Goal: Ask a question: Seek information or help from site administrators or community

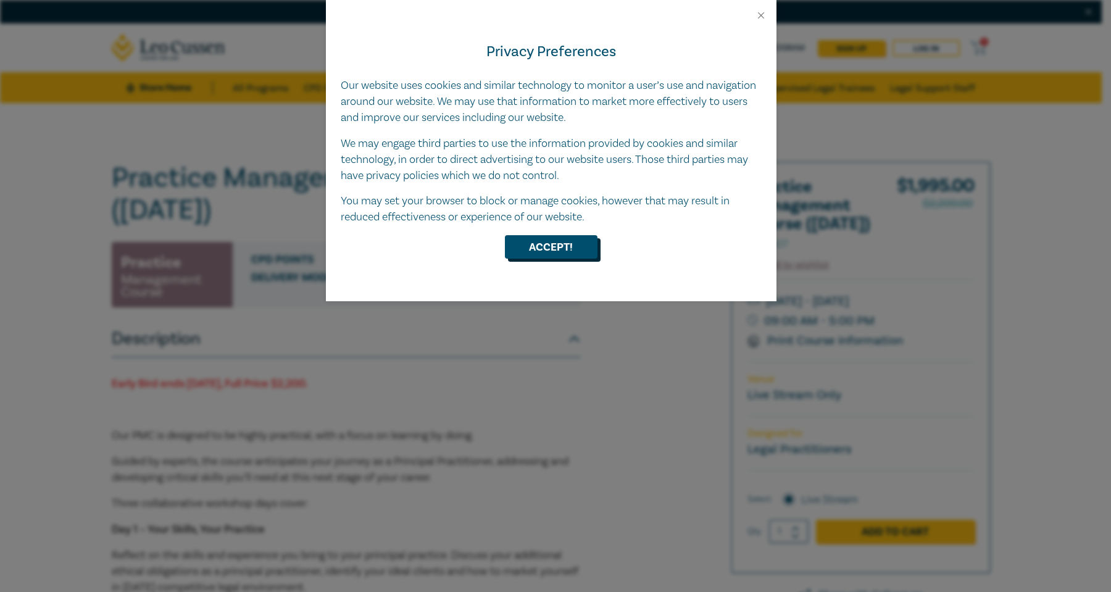
click at [560, 245] on button "Accept!" at bounding box center [551, 246] width 93 height 23
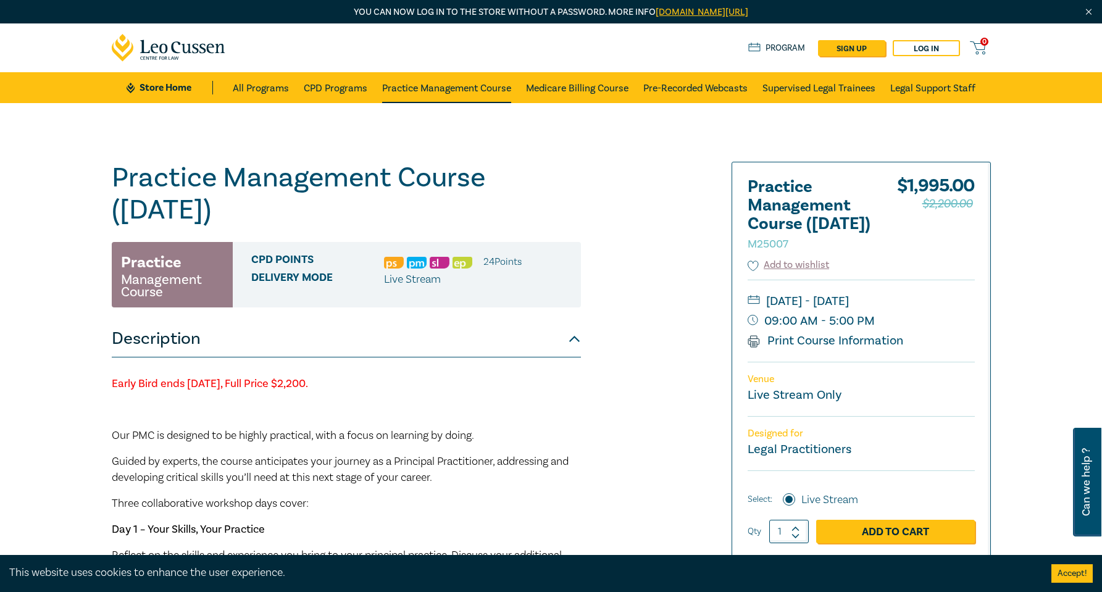
click at [452, 91] on link "Practice Management Course" at bounding box center [446, 87] width 129 height 31
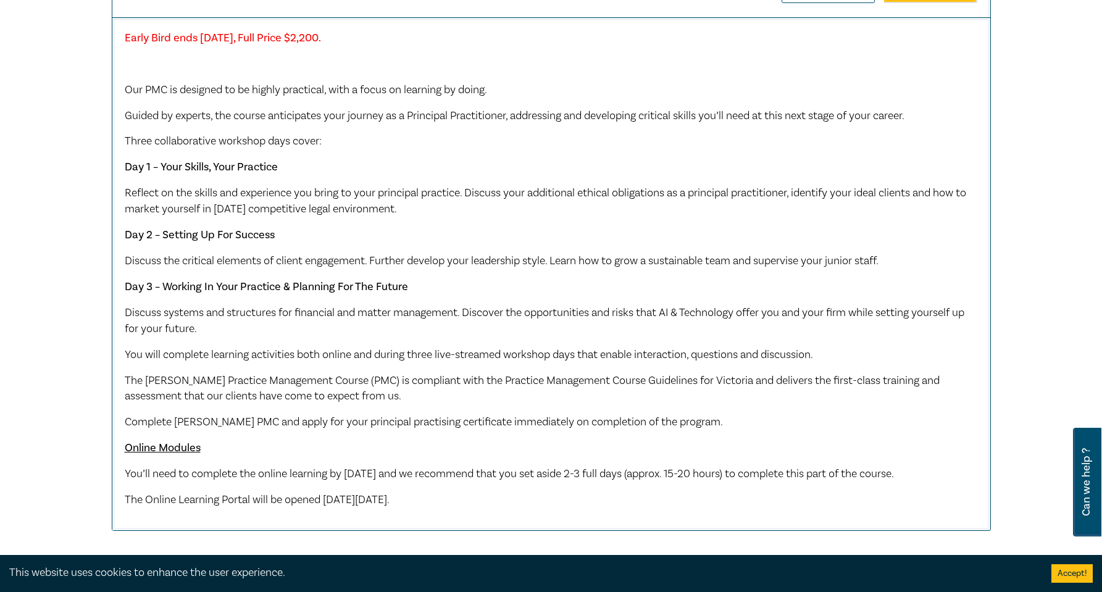
scroll to position [593, 0]
click at [1082, 493] on span "Can we help ?" at bounding box center [1086, 482] width 12 height 94
select select "AU"
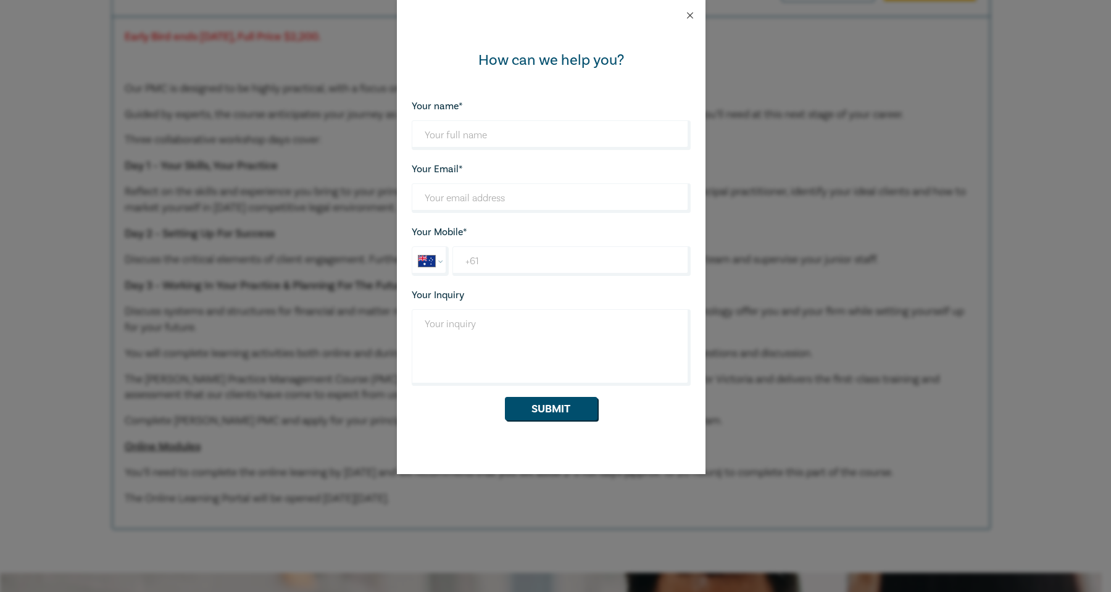
click at [691, 15] on button "Close" at bounding box center [689, 15] width 11 height 11
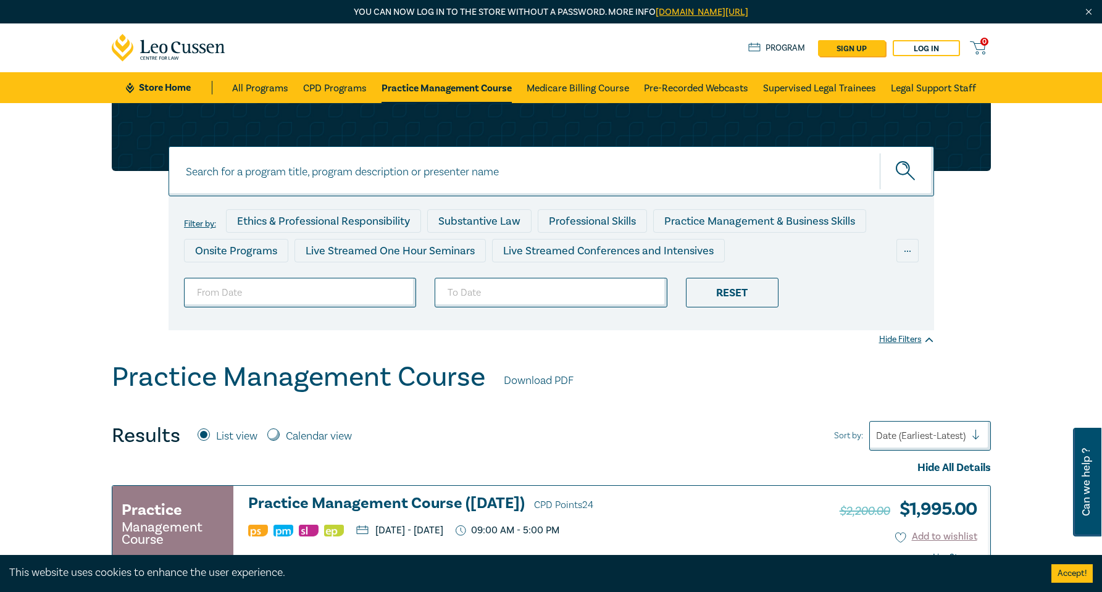
scroll to position [0, 0]
click at [849, 86] on link "Supervised Legal Trainees" at bounding box center [819, 87] width 113 height 31
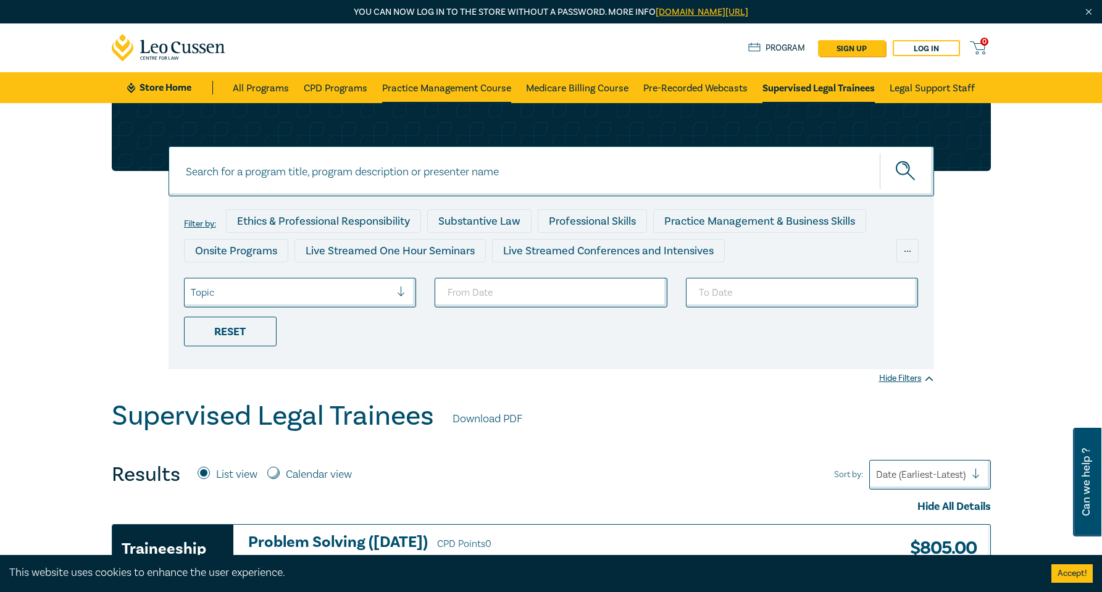
click at [441, 88] on link "Practice Management Course" at bounding box center [446, 87] width 129 height 31
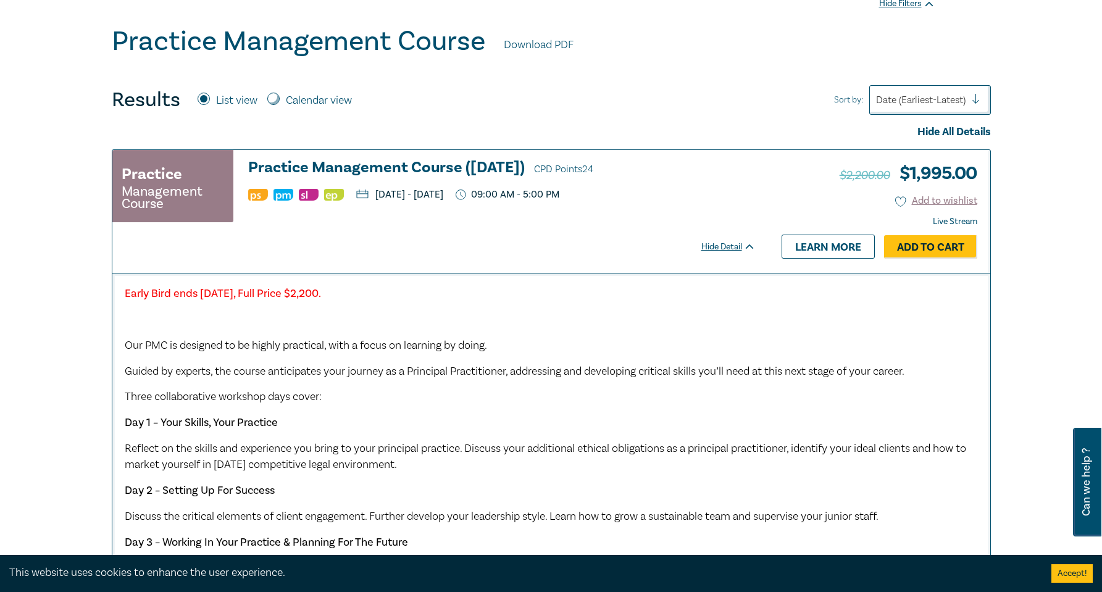
scroll to position [335, 0]
click at [1067, 573] on button "Accept!" at bounding box center [1071, 573] width 41 height 19
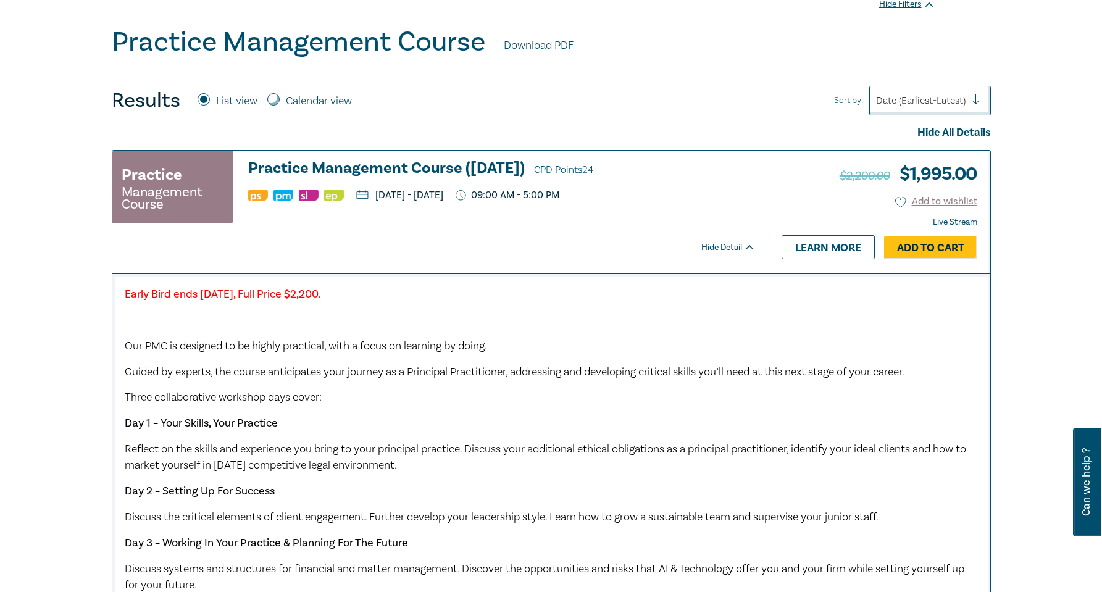
click at [1090, 505] on span "Can we help ?" at bounding box center [1086, 482] width 12 height 94
select select "AU"
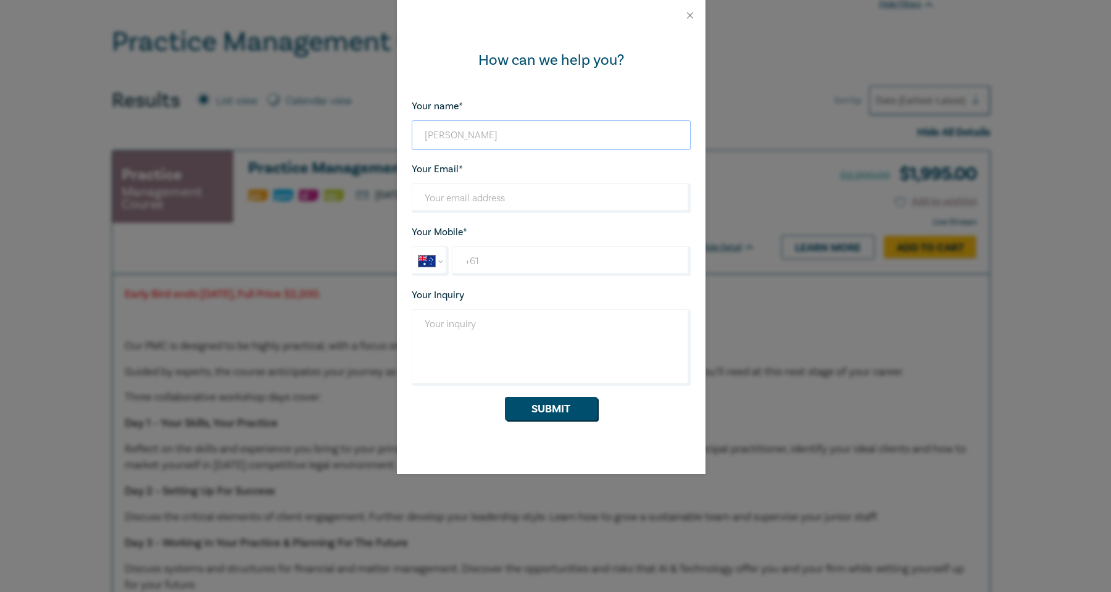
type input "[PERSON_NAME]"
type input "[EMAIL_ADDRESS][DOMAIN_NAME]"
select select "ZZ"
type input "[PHONE_NUMBER]"
type textarea "Does your PMC satisfy the requirements for Qld? Or is it tailored only to [PERS…"
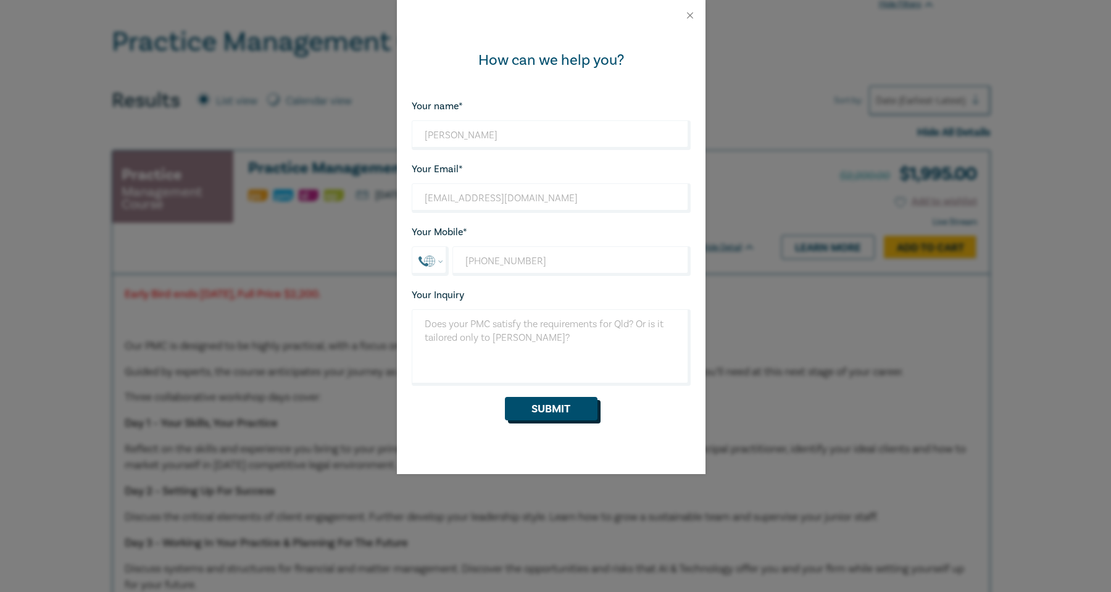
click at [554, 408] on button "Submit" at bounding box center [551, 408] width 93 height 23
click at [476, 266] on input "[PHONE_NUMBER]" at bounding box center [571, 262] width 236 height 30
select select "CH"
type input "[PHONE_NUMBER]"
click at [445, 260] on select "International [GEOGRAPHIC_DATA] [GEOGRAPHIC_DATA] [GEOGRAPHIC_DATA] [GEOGRAPHIC…" at bounding box center [431, 262] width 36 height 28
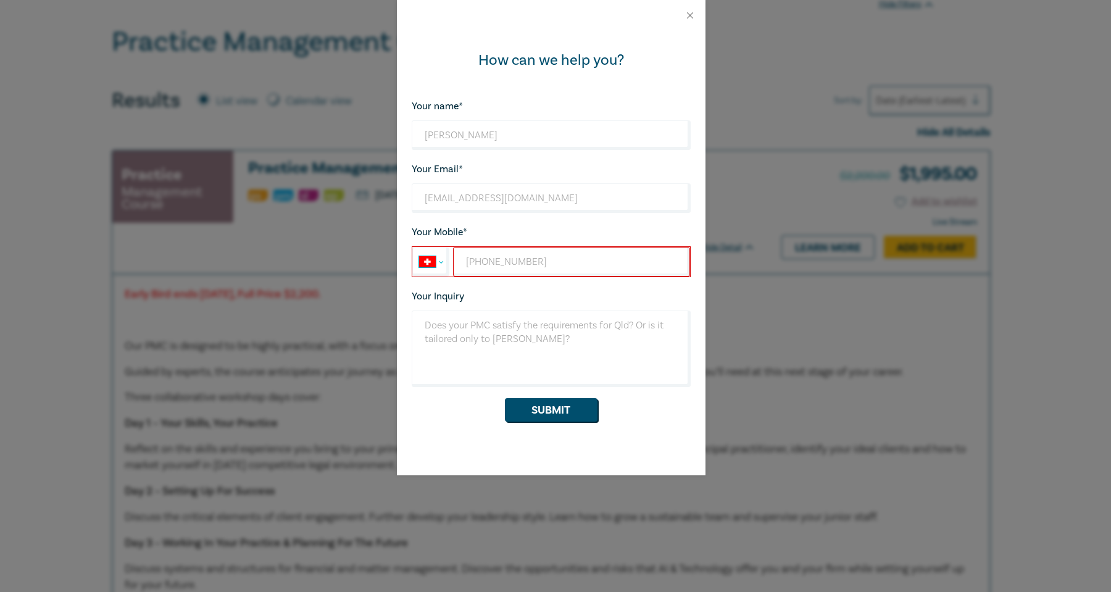
select select "AU"
type input "[PHONE_NUMBER]"
click at [551, 413] on button "Submit" at bounding box center [551, 409] width 93 height 23
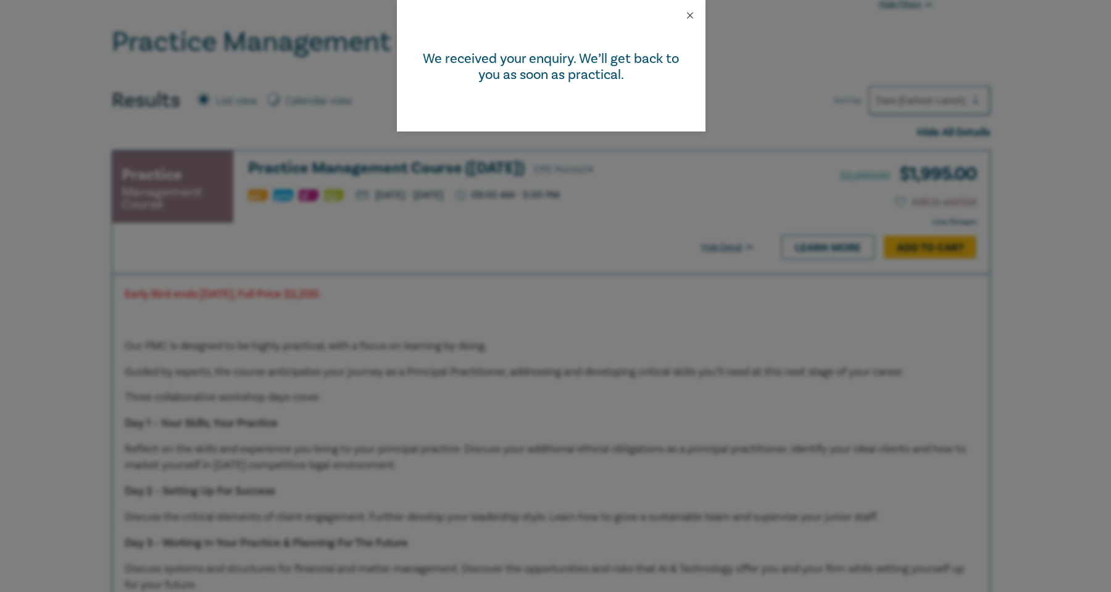
click at [686, 16] on button "Close" at bounding box center [689, 15] width 11 height 11
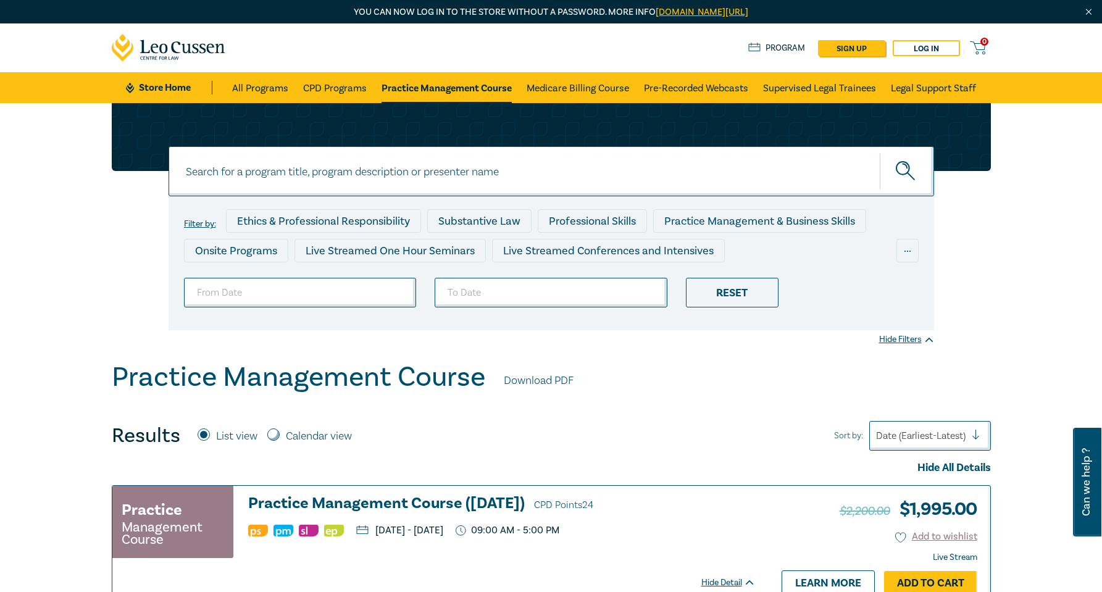
scroll to position [0, 0]
